Goal: Find specific page/section: Find specific page/section

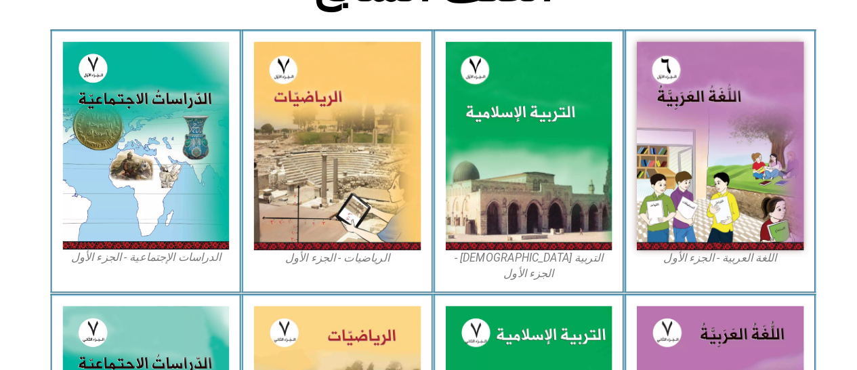
scroll to position [386, 0]
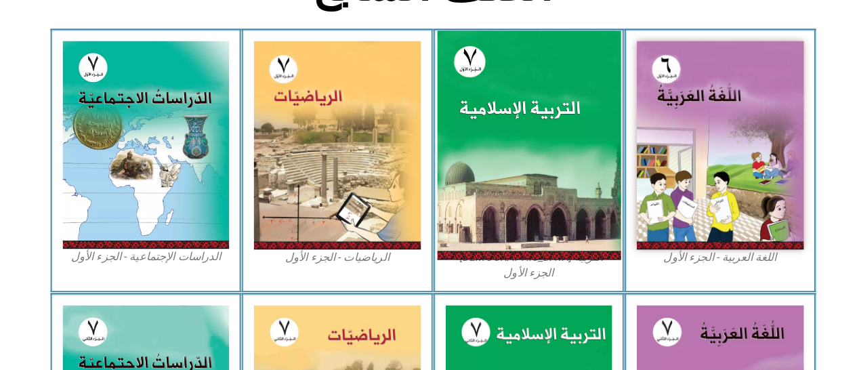
click at [465, 224] on img at bounding box center [522, 149] width 180 height 225
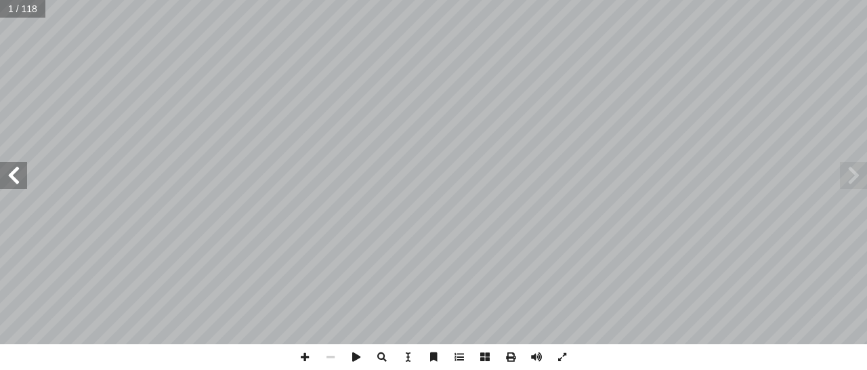
click at [15, 176] on span at bounding box center [13, 175] width 27 height 27
click at [15, 162] on span at bounding box center [13, 175] width 27 height 27
click at [7, 172] on span at bounding box center [13, 175] width 27 height 27
click at [24, 169] on span at bounding box center [13, 175] width 27 height 27
click at [17, 179] on span at bounding box center [13, 175] width 27 height 27
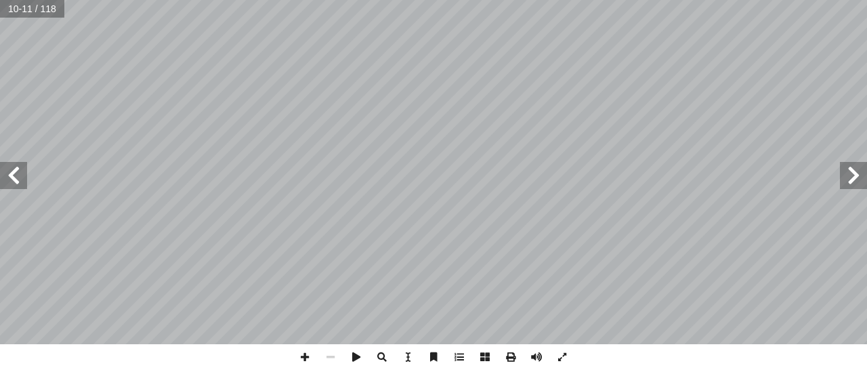
click at [846, 176] on span at bounding box center [853, 175] width 27 height 27
click at [851, 174] on span at bounding box center [853, 175] width 27 height 27
click at [20, 171] on span at bounding box center [13, 175] width 27 height 27
